Goal: Check status

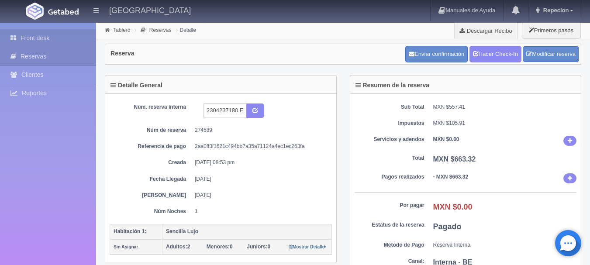
click at [63, 37] on link "Front desk" at bounding box center [48, 38] width 96 height 18
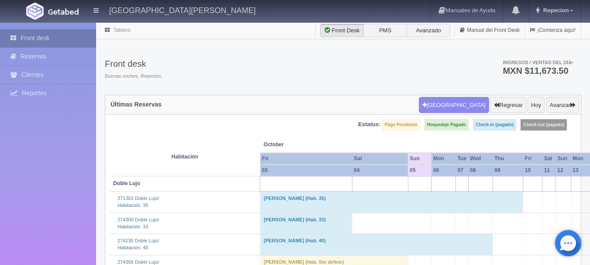
click at [40, 36] on link "Front desk" at bounding box center [48, 38] width 96 height 18
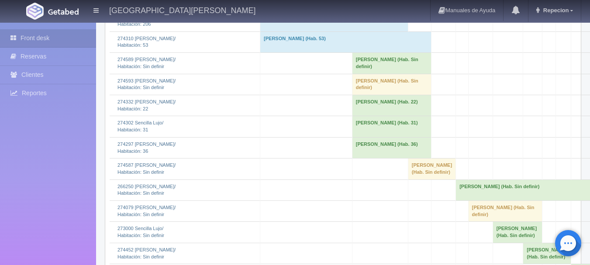
scroll to position [1049, 0]
click at [406, 96] on td "Kevin Villa (Hab. Sin definir)" at bounding box center [392, 85] width 80 height 21
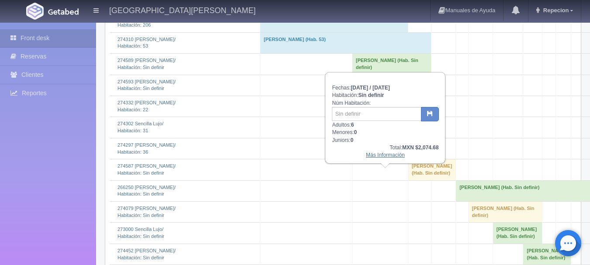
click at [398, 158] on link "Más Información" at bounding box center [385, 155] width 39 height 6
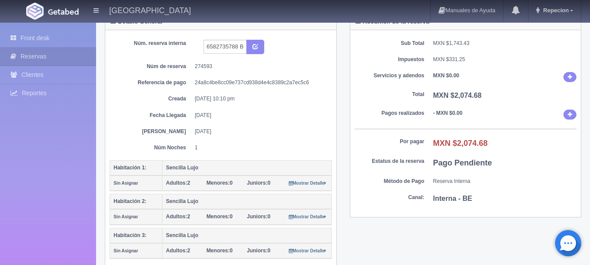
scroll to position [44, 0]
